Goal: Task Accomplishment & Management: Use online tool/utility

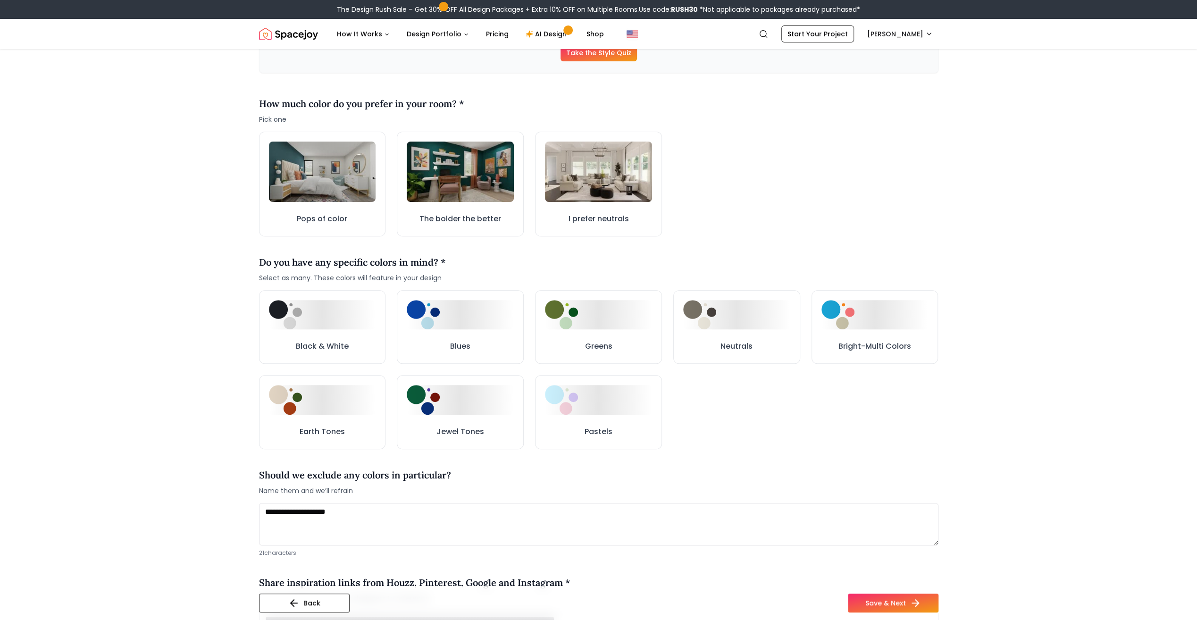
scroll to position [236, 0]
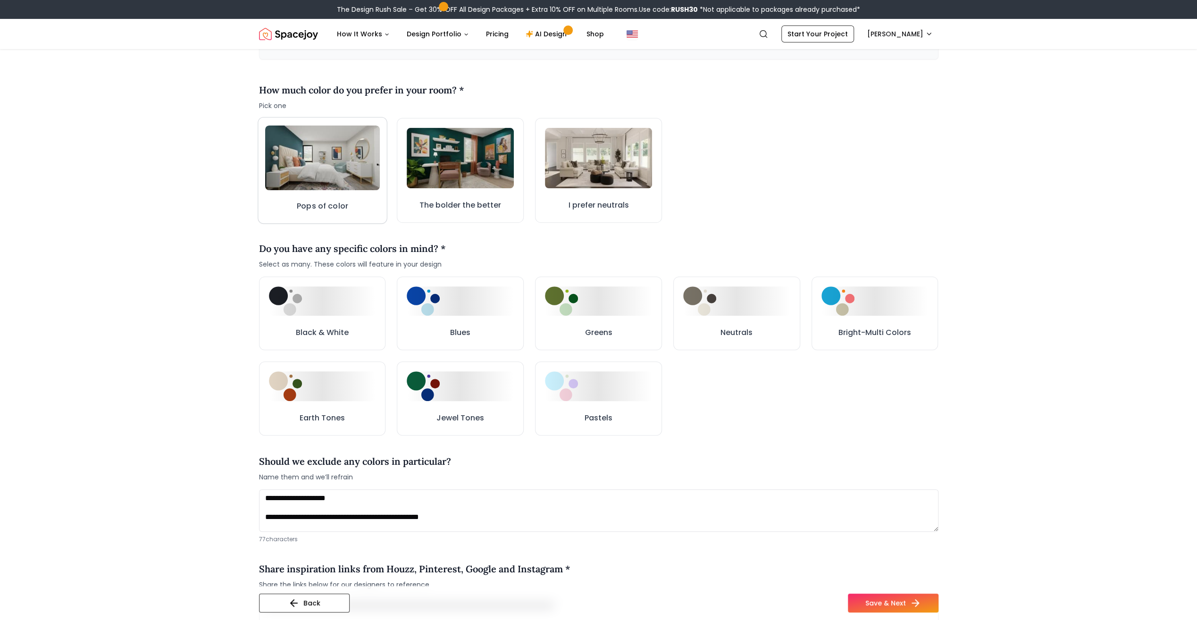
type textarea "**********"
click at [328, 174] on img at bounding box center [322, 158] width 115 height 65
click at [329, 174] on img at bounding box center [322, 158] width 114 height 64
click at [336, 191] on button "Pops of color" at bounding box center [322, 170] width 129 height 107
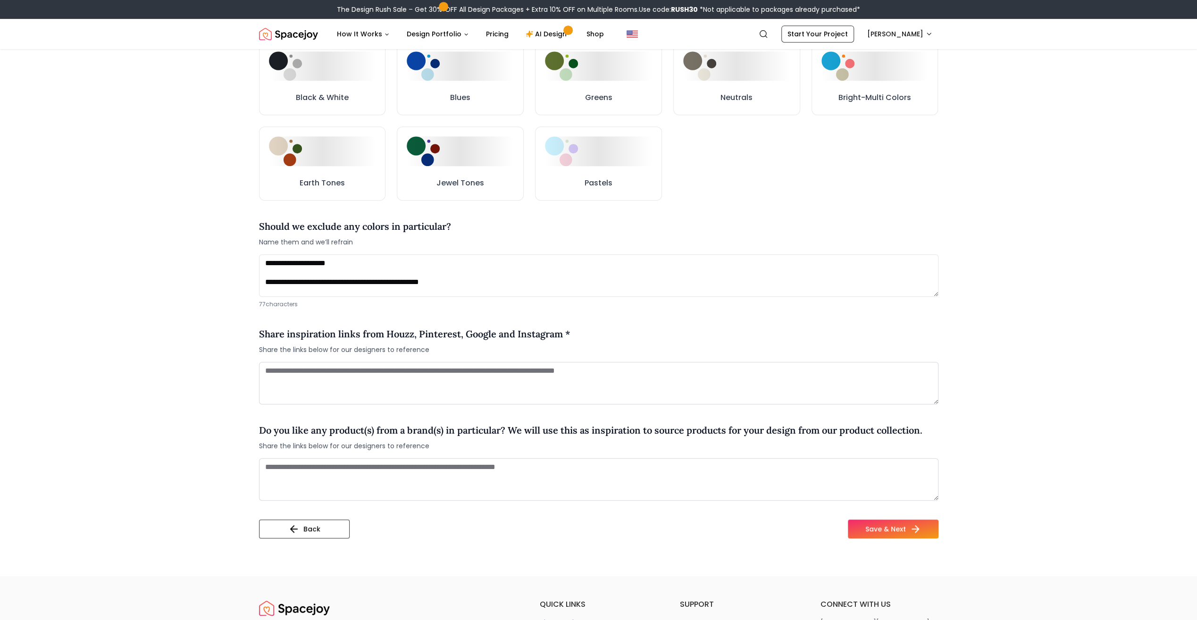
scroll to position [472, 0]
click at [868, 521] on button "Save & Next" at bounding box center [893, 528] width 91 height 19
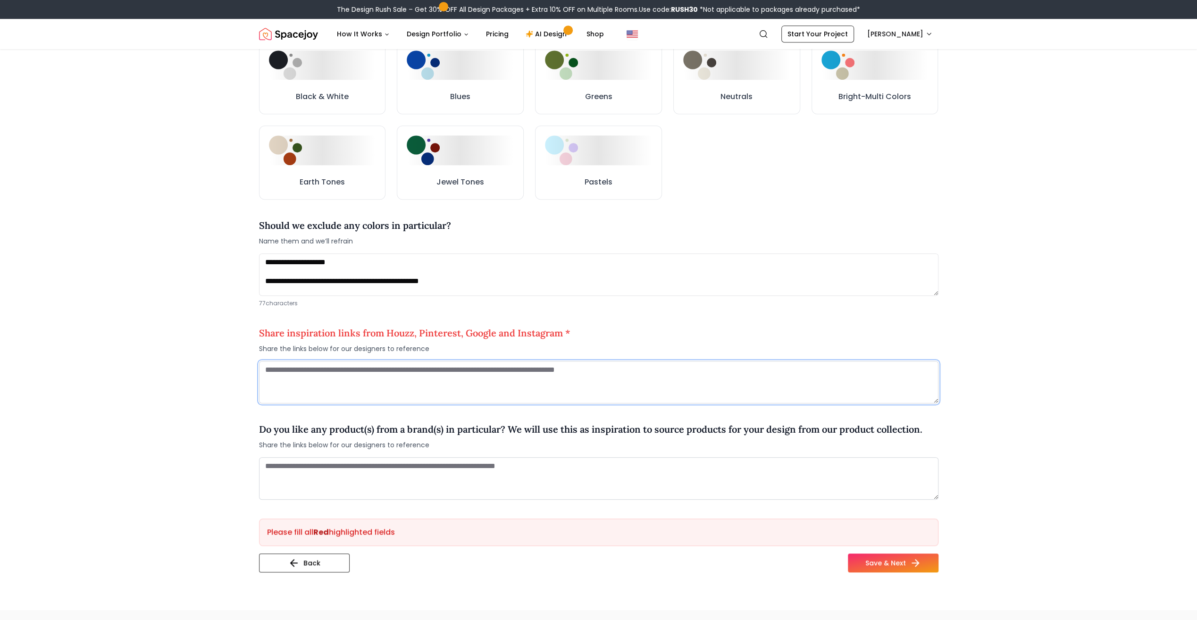
click at [537, 382] on textarea at bounding box center [598, 382] width 679 height 42
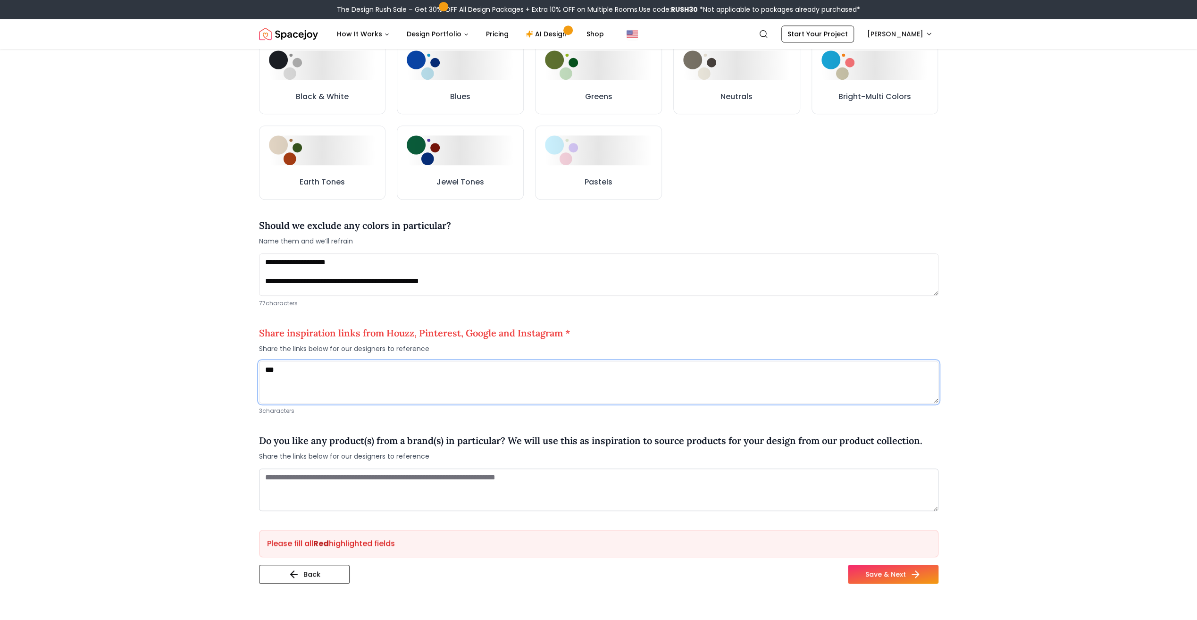
type textarea "***"
click at [626, 485] on textarea at bounding box center [598, 490] width 679 height 42
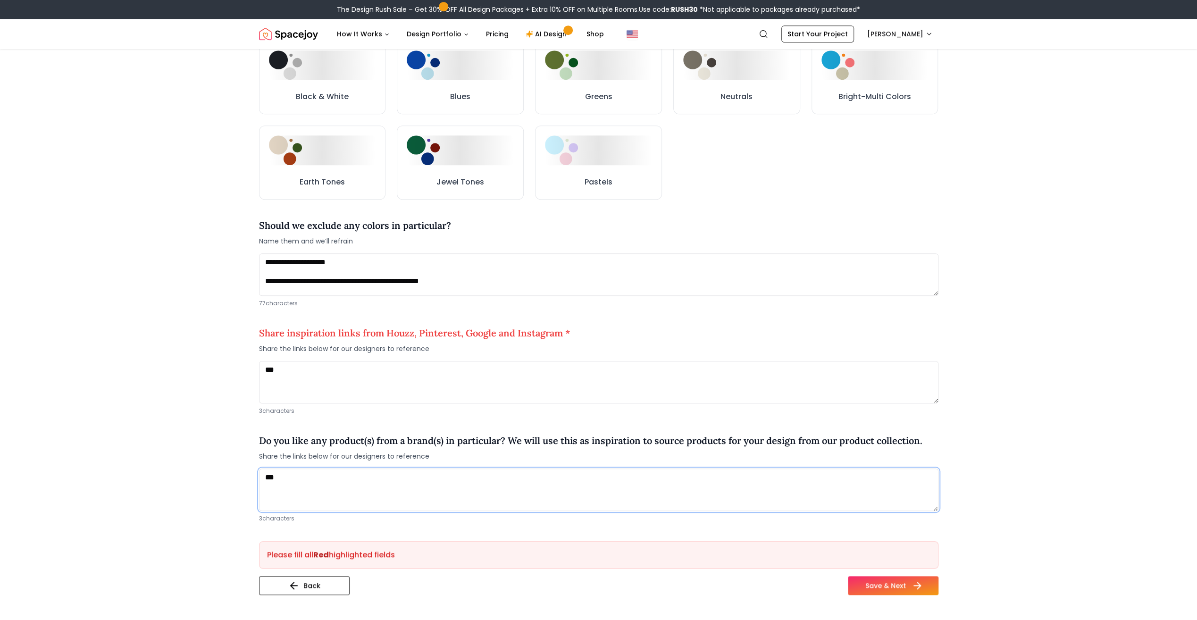
type textarea "***"
click at [864, 582] on button "Save & Next" at bounding box center [893, 585] width 91 height 19
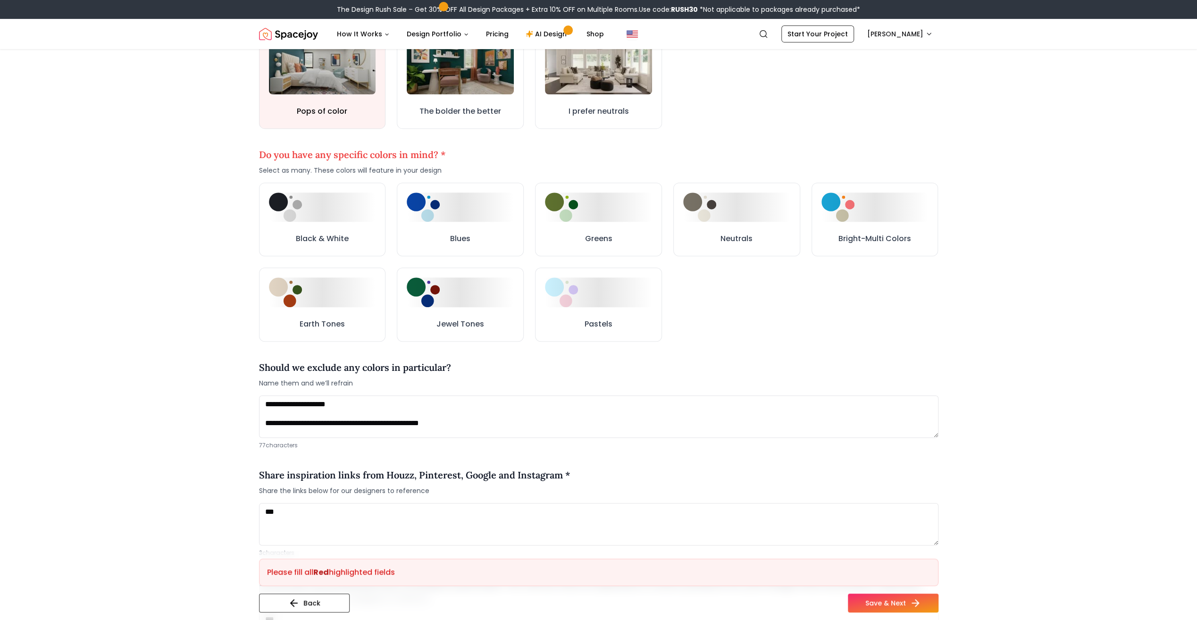
scroll to position [330, 0]
click at [328, 228] on button "Black & White" at bounding box center [322, 219] width 127 height 74
click at [730, 220] on button "Neutrals" at bounding box center [736, 218] width 129 height 75
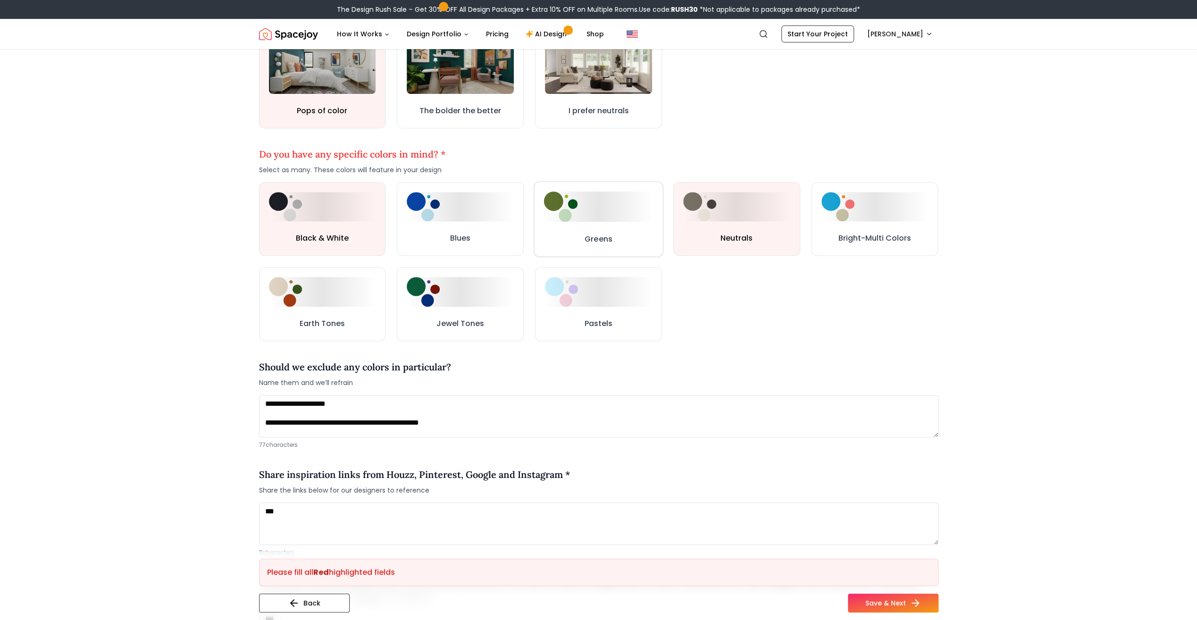
click at [592, 207] on div at bounding box center [598, 207] width 109 height 30
click at [482, 316] on button "Jewel Tones" at bounding box center [460, 304] width 127 height 74
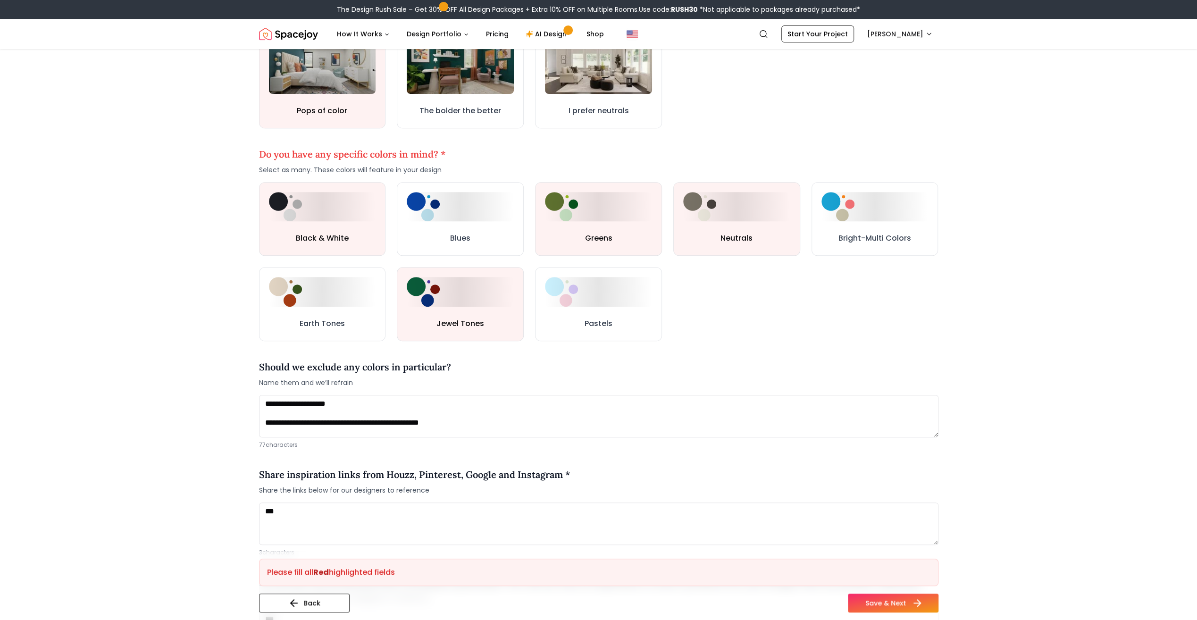
click at [884, 599] on button "Save & Next" at bounding box center [893, 603] width 91 height 19
click at [887, 605] on button "Save & Next" at bounding box center [893, 603] width 91 height 19
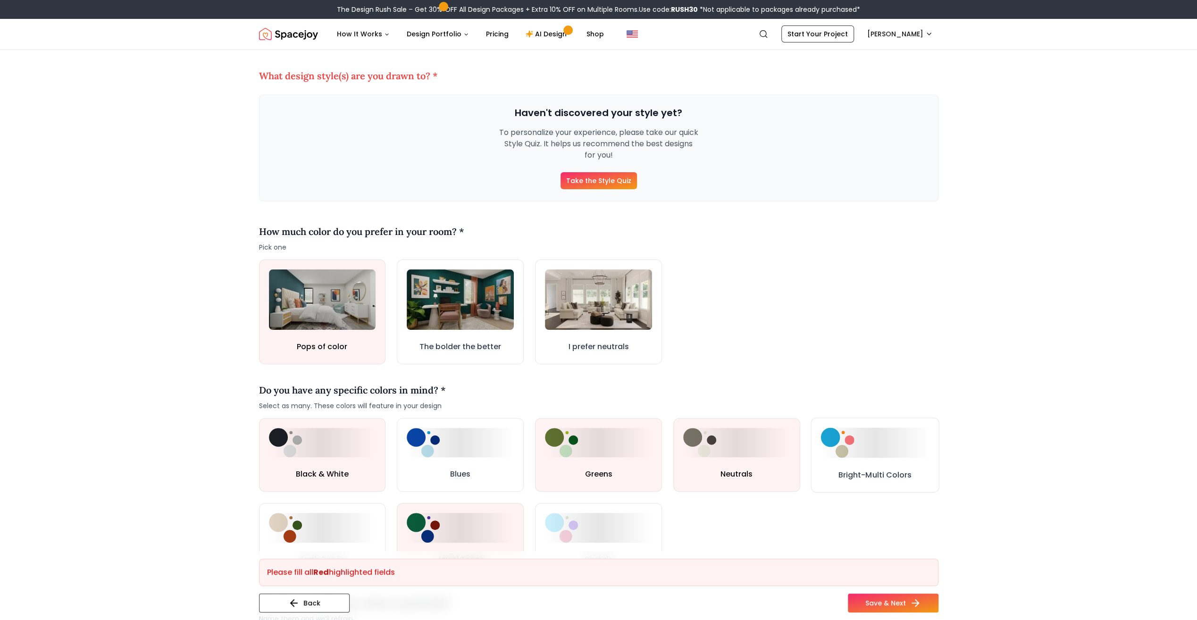
scroll to position [0, 0]
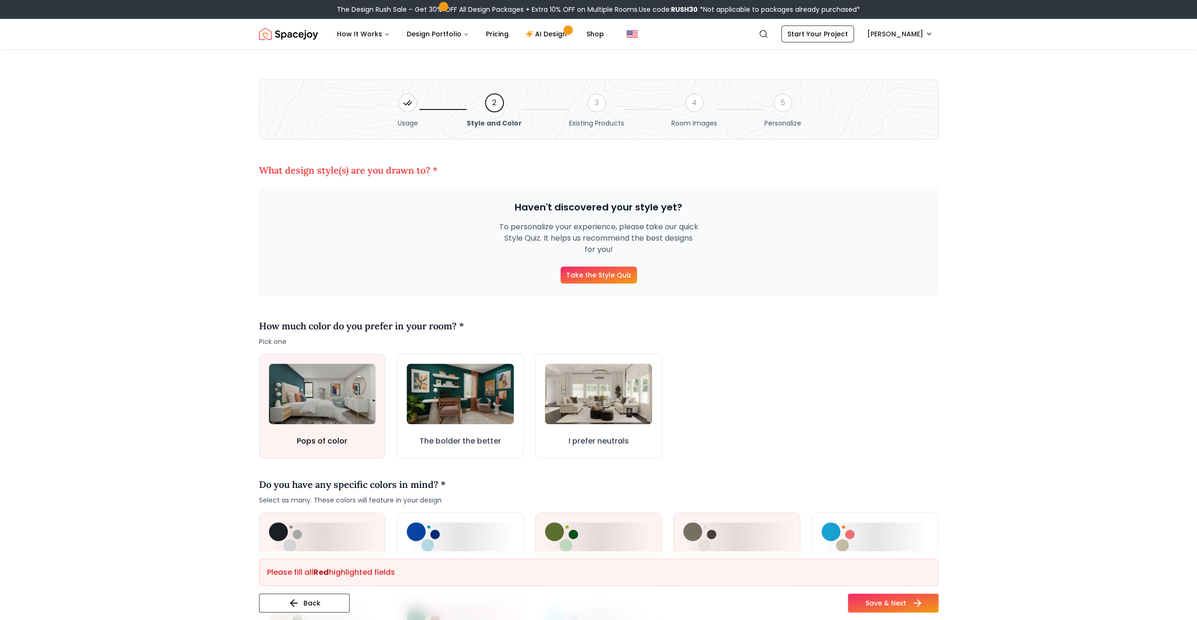
click at [907, 602] on button "Save & Next" at bounding box center [893, 603] width 91 height 19
